Goal: Find specific page/section: Find specific page/section

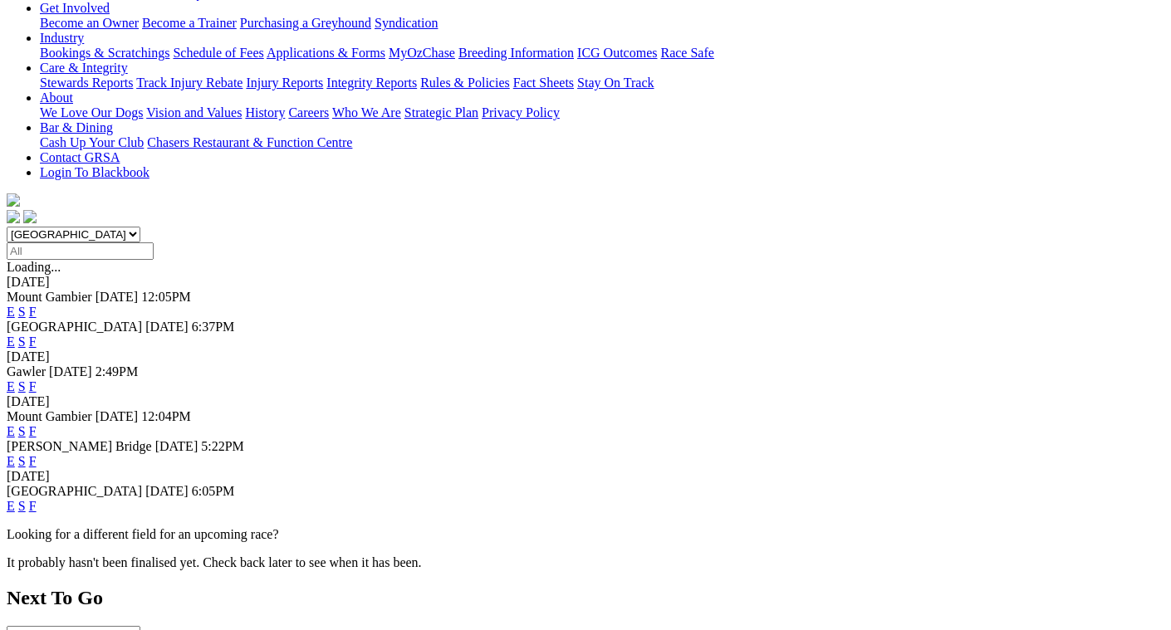
scroll to position [249, 0]
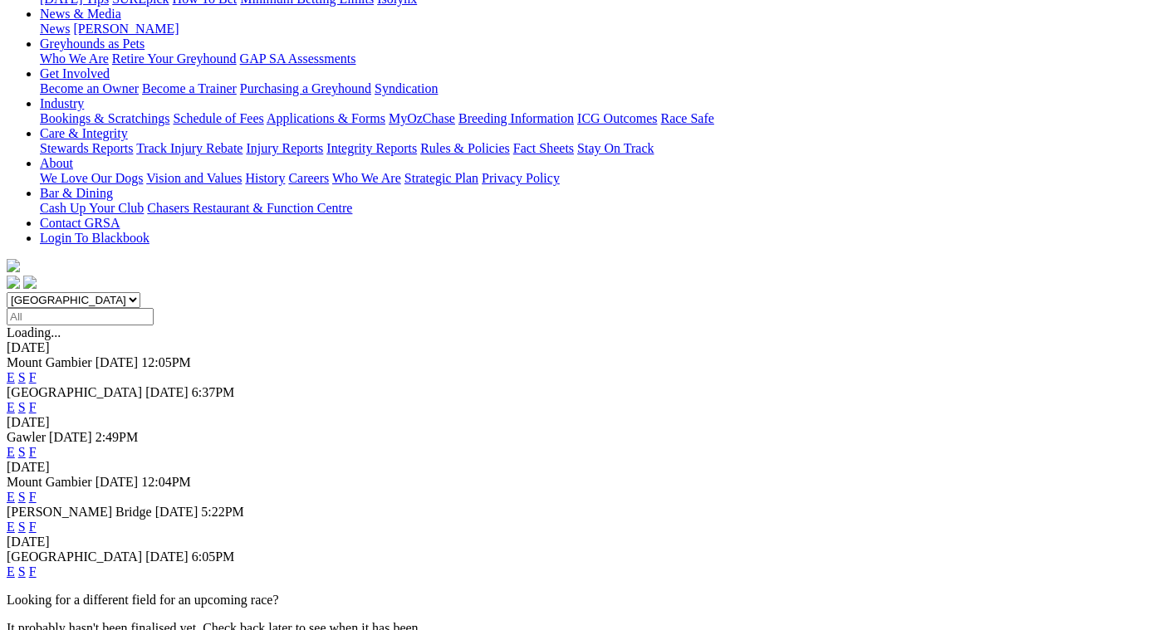
click at [37, 520] on link "F" at bounding box center [32, 527] width 7 height 14
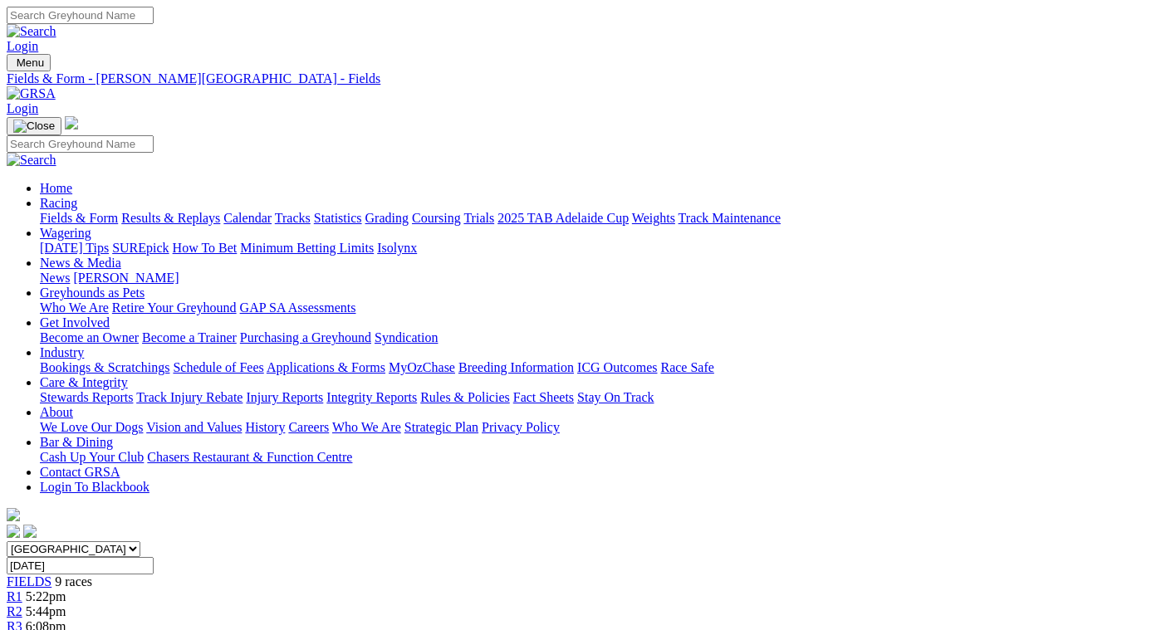
click at [40, 211] on link "Fields & Form" at bounding box center [79, 218] width 78 height 14
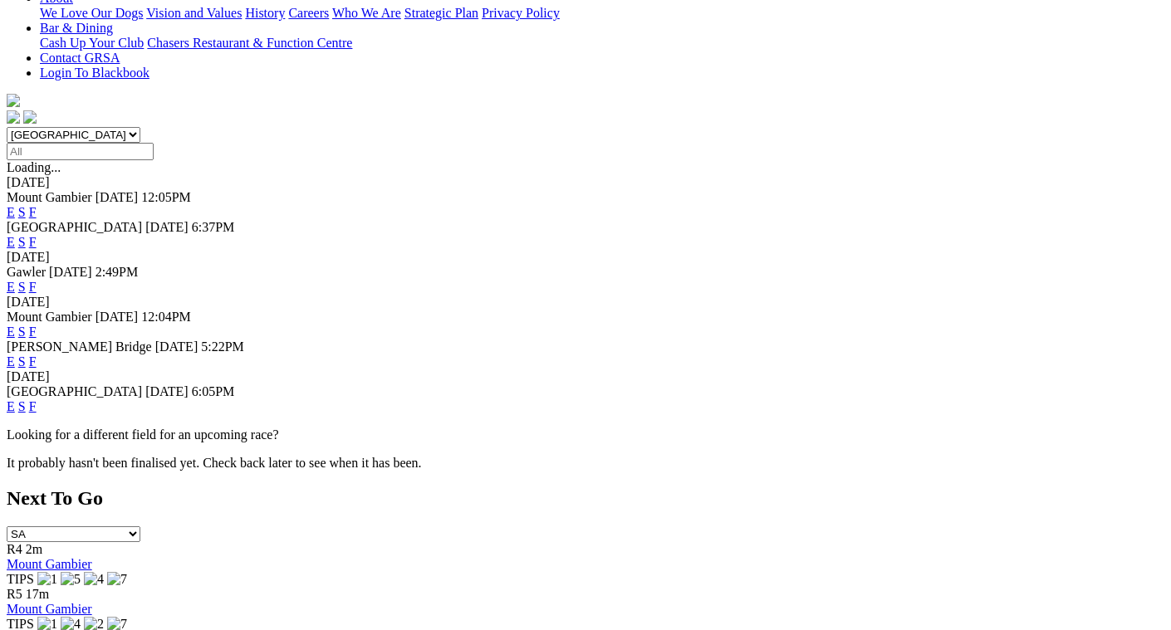
scroll to position [415, 0]
click at [37, 399] on link "F" at bounding box center [32, 406] width 7 height 14
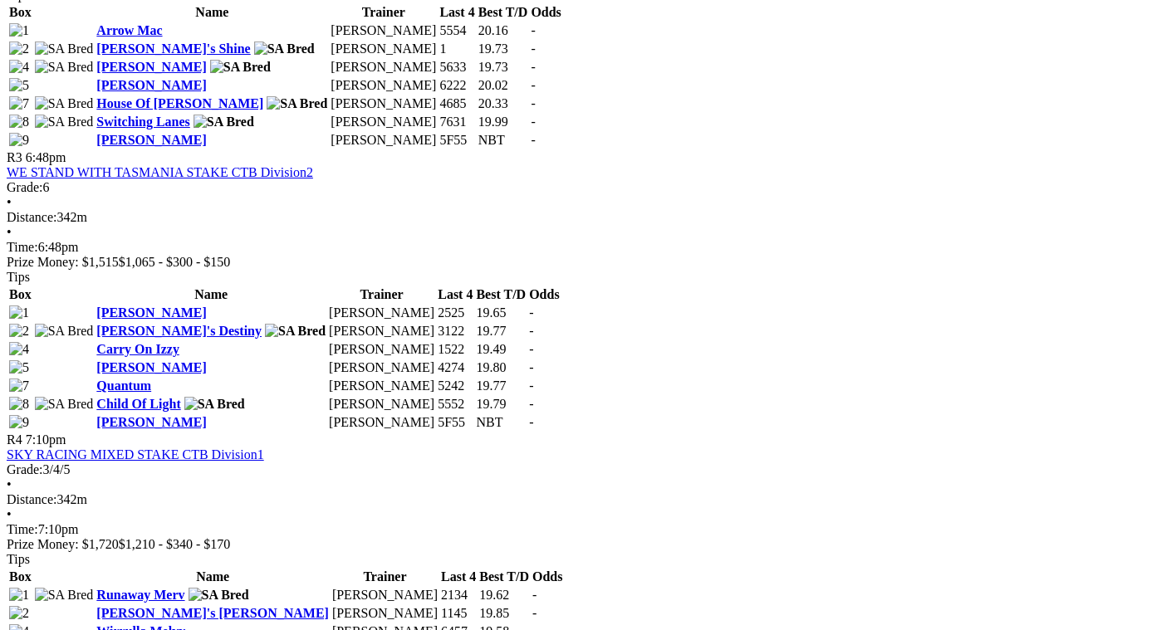
scroll to position [1245, 0]
